Goal: Task Accomplishment & Management: Complete application form

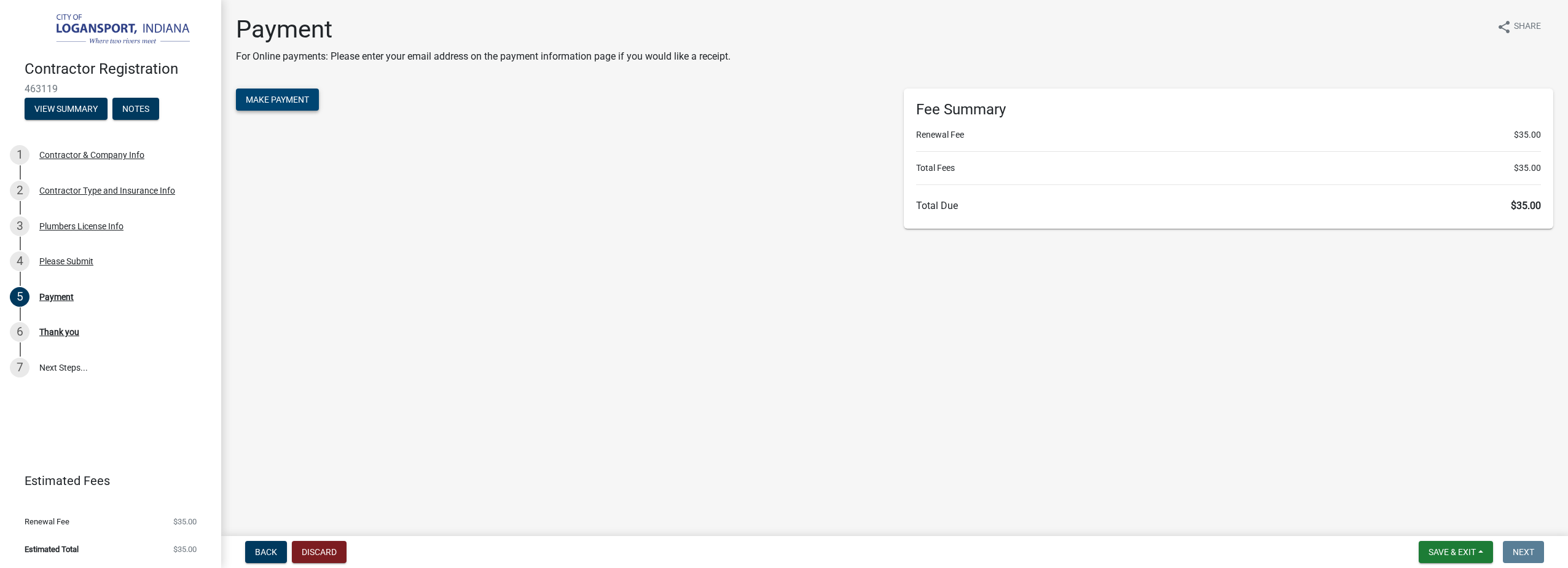
click at [275, 110] on form "Make Payment" at bounding box center [560, 101] width 649 height 25
click at [275, 103] on span "Make Payment" at bounding box center [277, 99] width 63 height 10
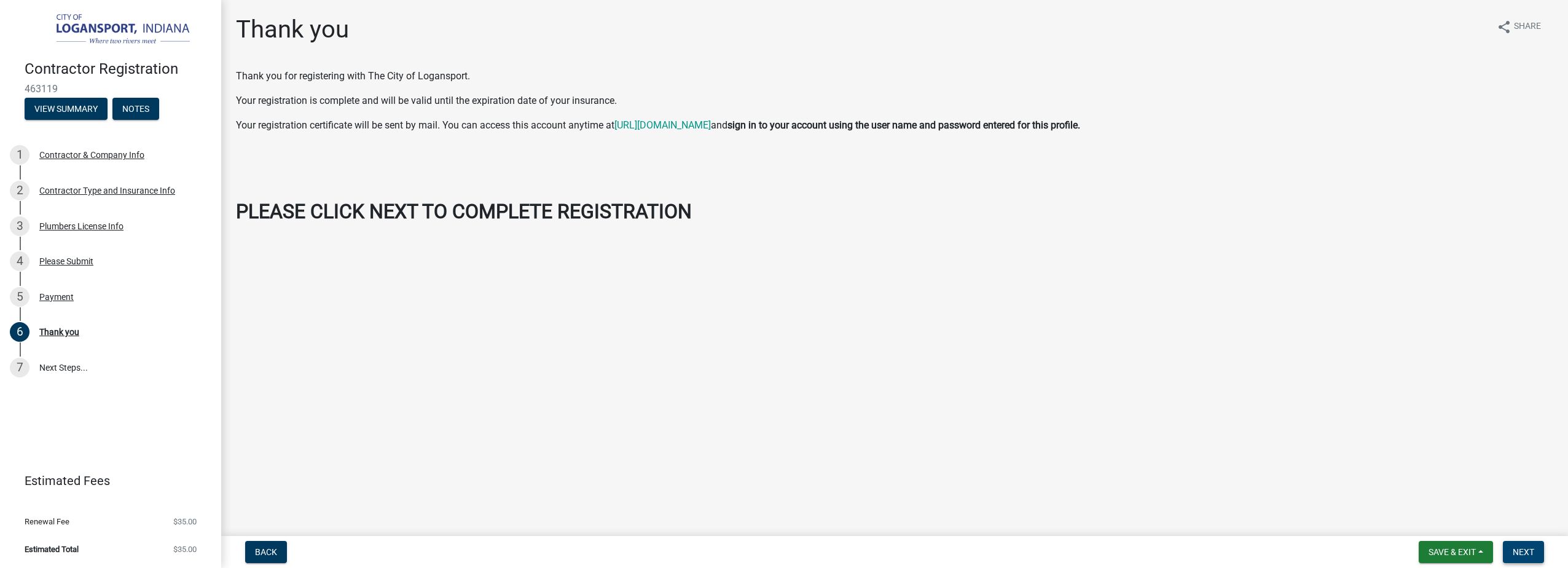
click at [1533, 552] on span "Next" at bounding box center [1524, 551] width 22 height 10
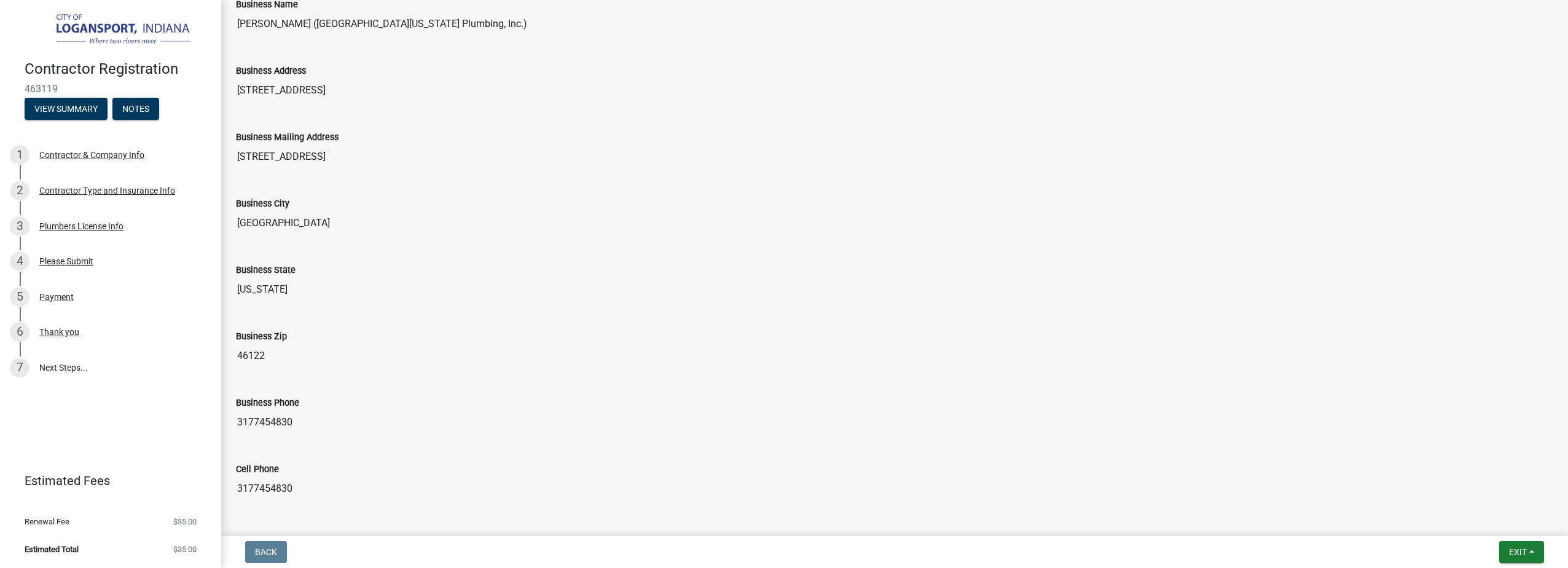
scroll to position [940, 0]
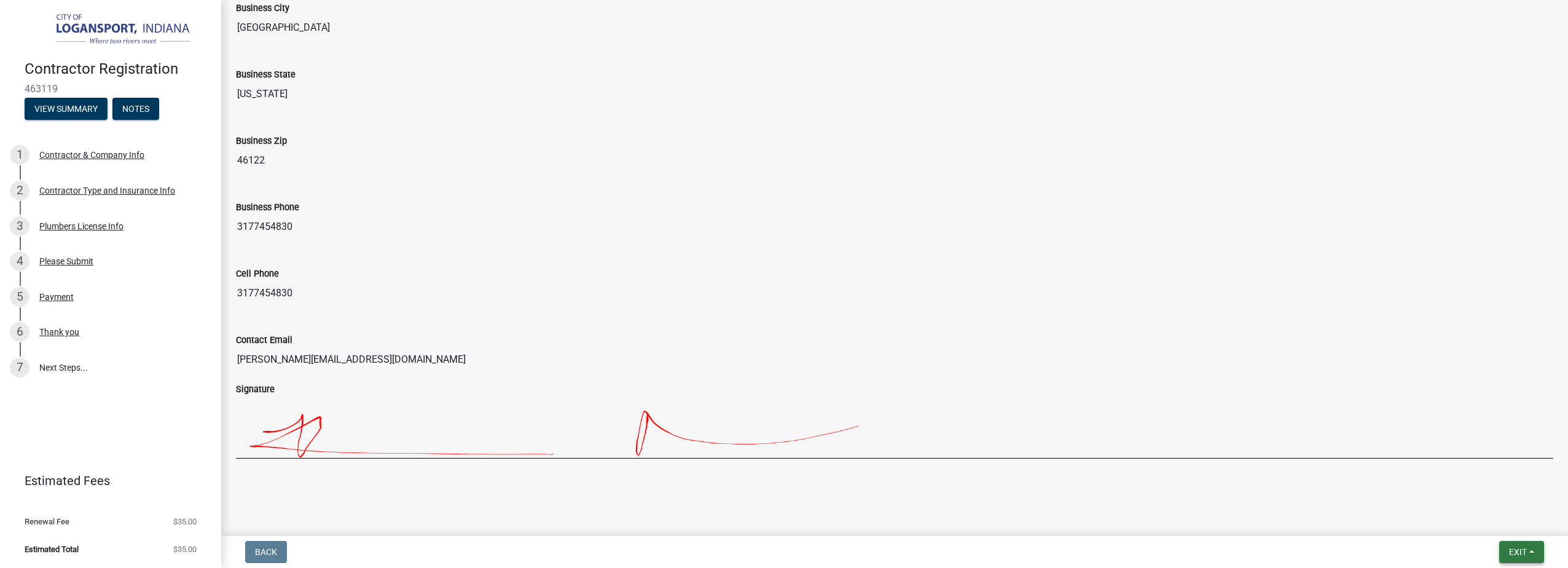
click at [1517, 554] on span "Exit" at bounding box center [1518, 551] width 18 height 10
click at [1517, 521] on button "Save & Exit" at bounding box center [1495, 519] width 98 height 30
